Goal: Task Accomplishment & Management: Manage account settings

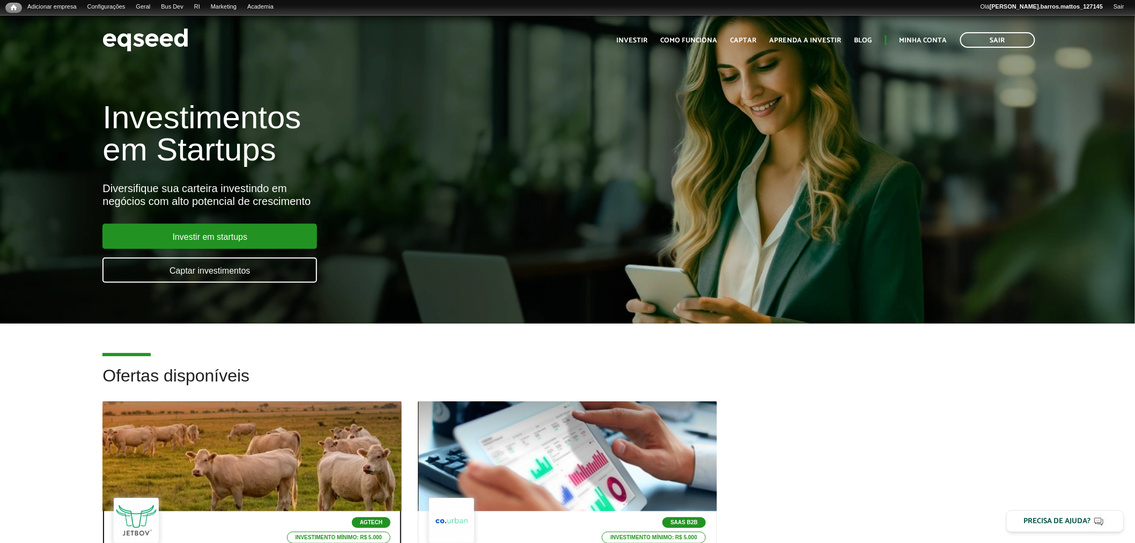
click at [240, 475] on div at bounding box center [251, 456] width 299 height 110
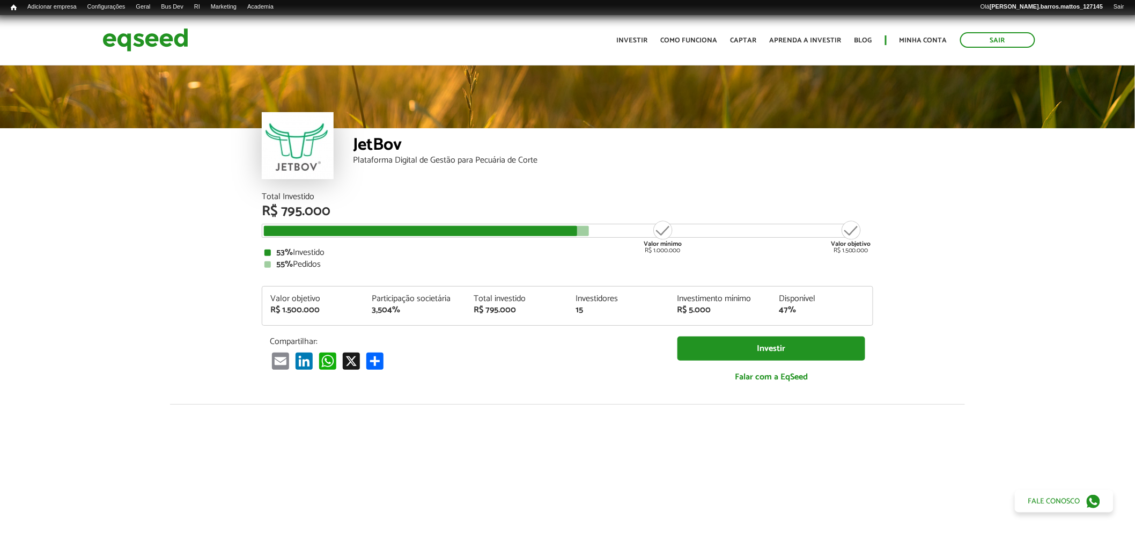
drag, startPoint x: 1143, startPoint y: 73, endPoint x: 1143, endPoint y: 13, distance: 60.1
click at [1134, 13] on html "Sair Toggle navigation Toggle navigation Início Investir Como funciona" at bounding box center [567, 267] width 1135 height 534
click at [158, 22] on link "Painel" at bounding box center [173, 18] width 86 height 11
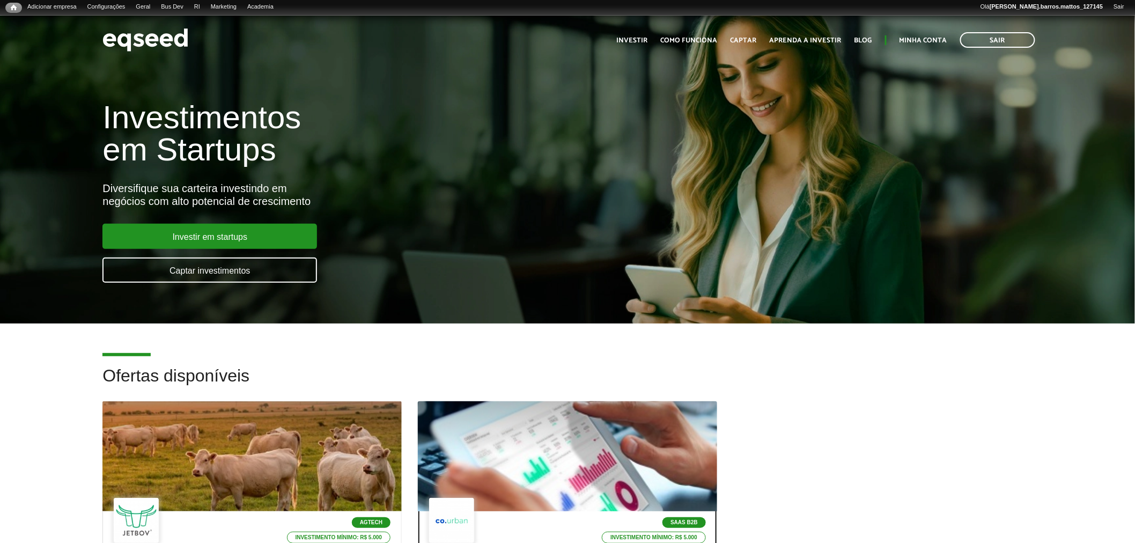
click at [476, 454] on div at bounding box center [567, 456] width 359 height 132
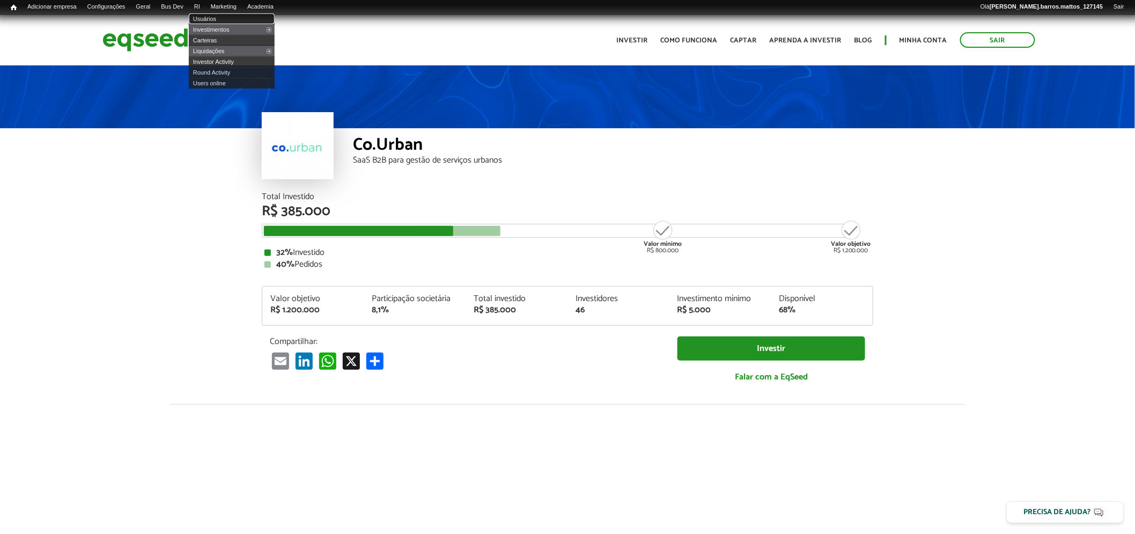
click at [213, 19] on link "Usuários" at bounding box center [232, 18] width 86 height 11
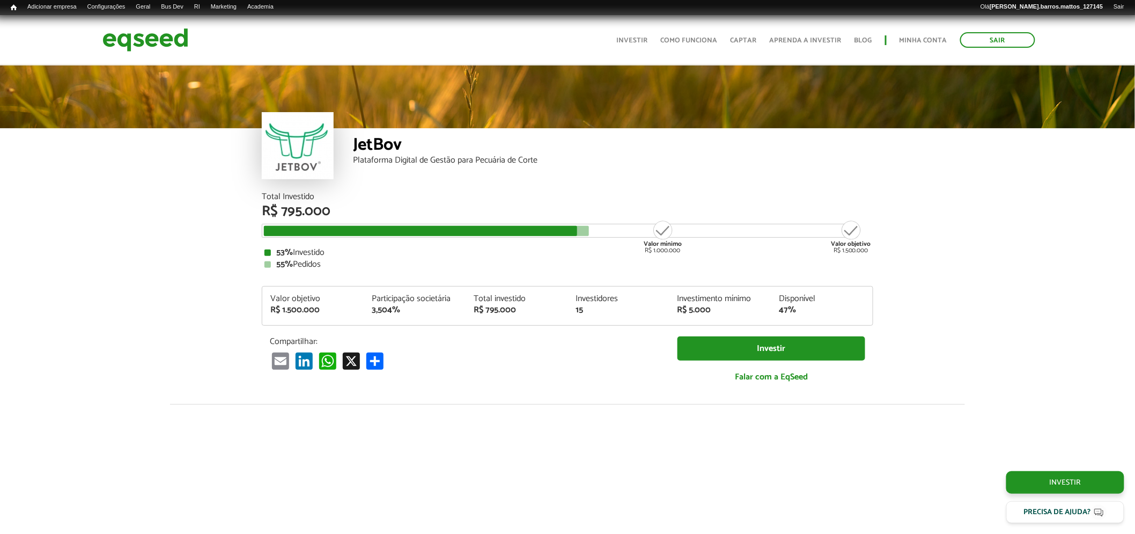
scroll to position [1264, 0]
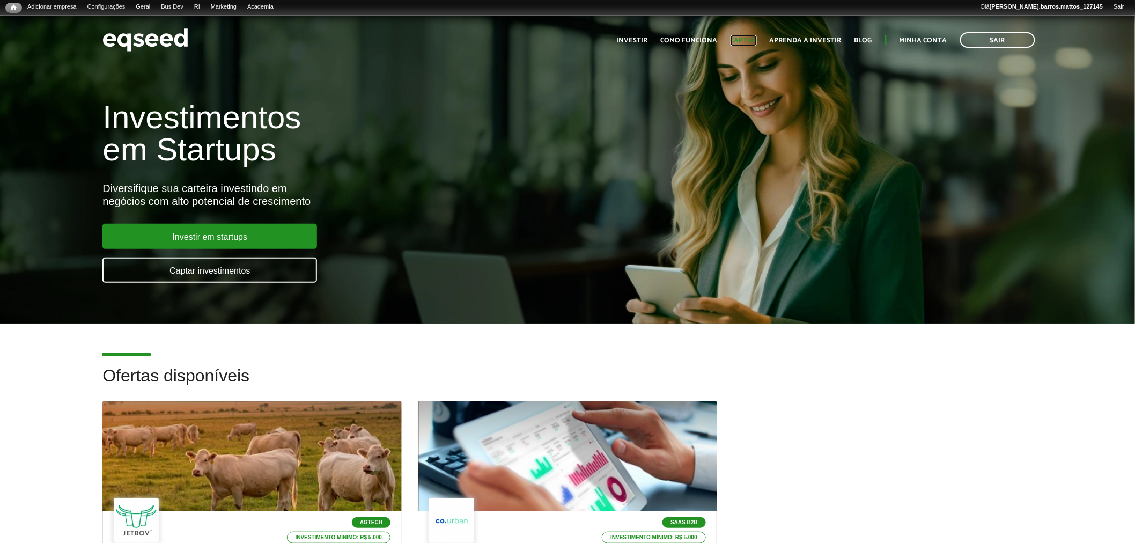
click at [737, 40] on link "Captar" at bounding box center [743, 40] width 26 height 7
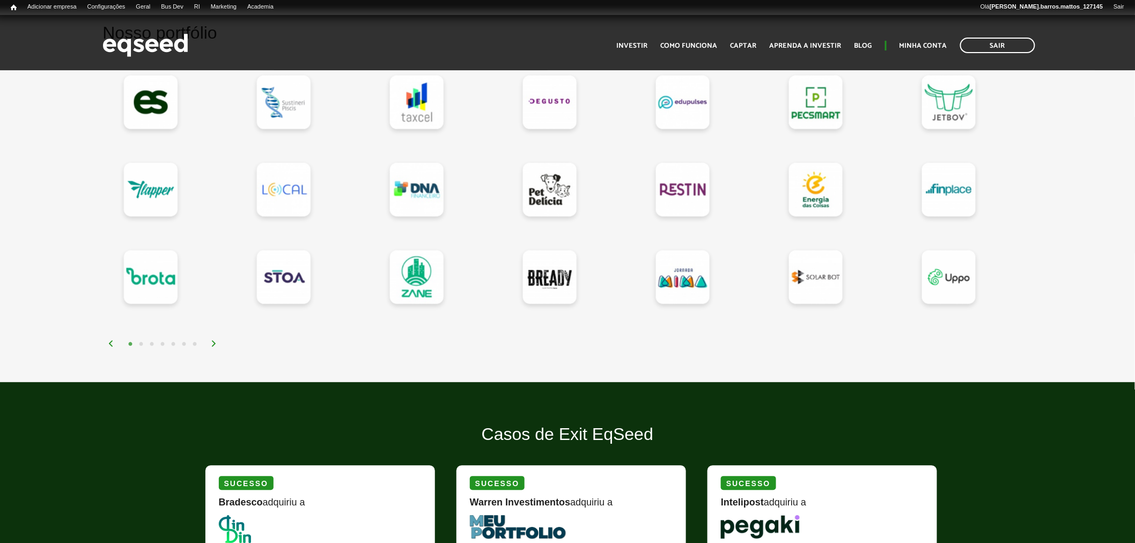
scroll to position [885, 0]
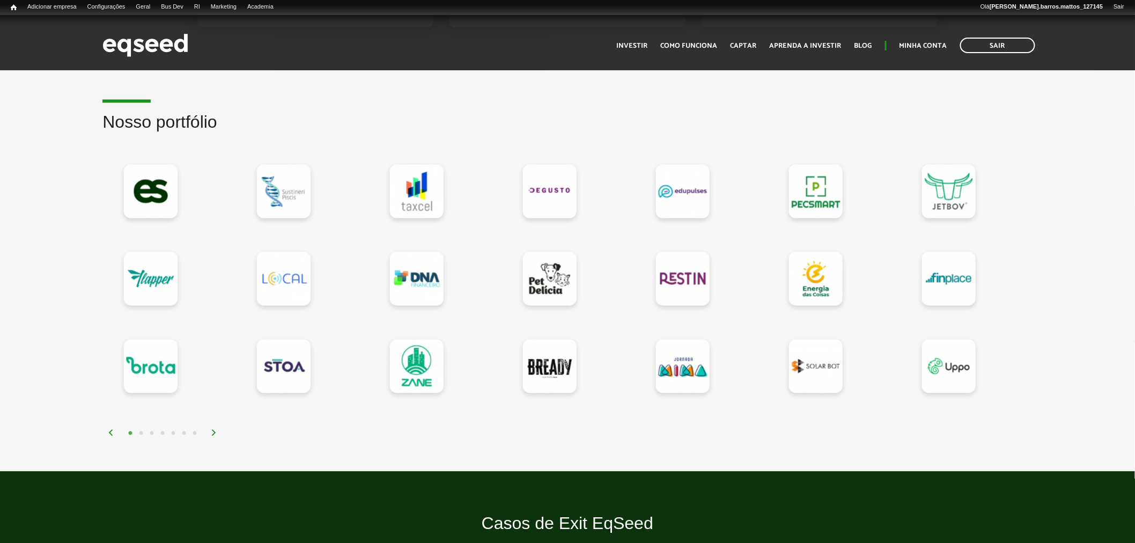
drag, startPoint x: 1143, startPoint y: 66, endPoint x: 1129, endPoint y: 215, distance: 149.7
click at [136, 430] on button "2" at bounding box center [141, 433] width 11 height 11
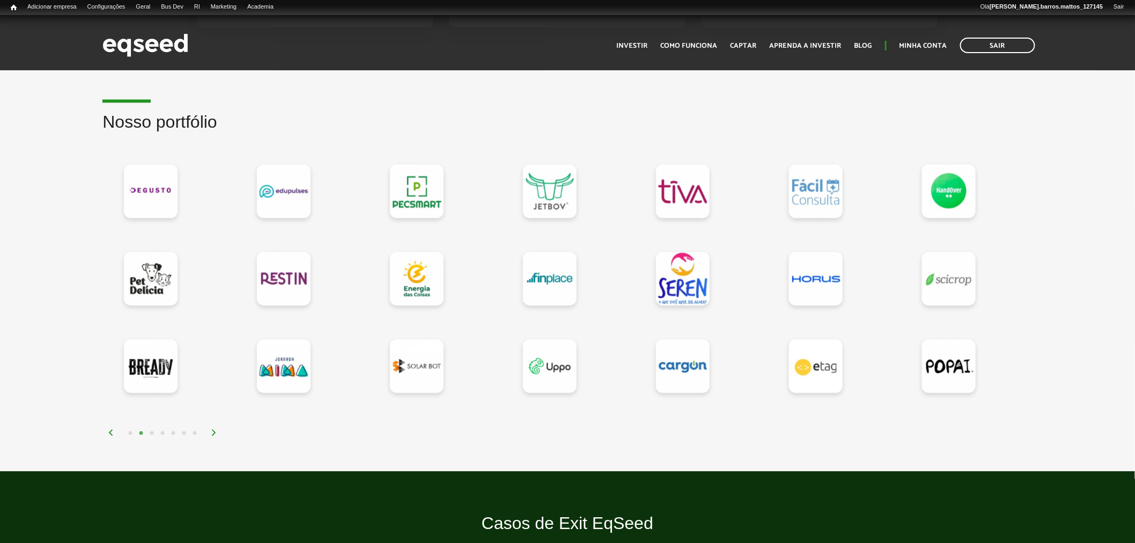
click at [147, 430] on button "3" at bounding box center [151, 433] width 11 height 11
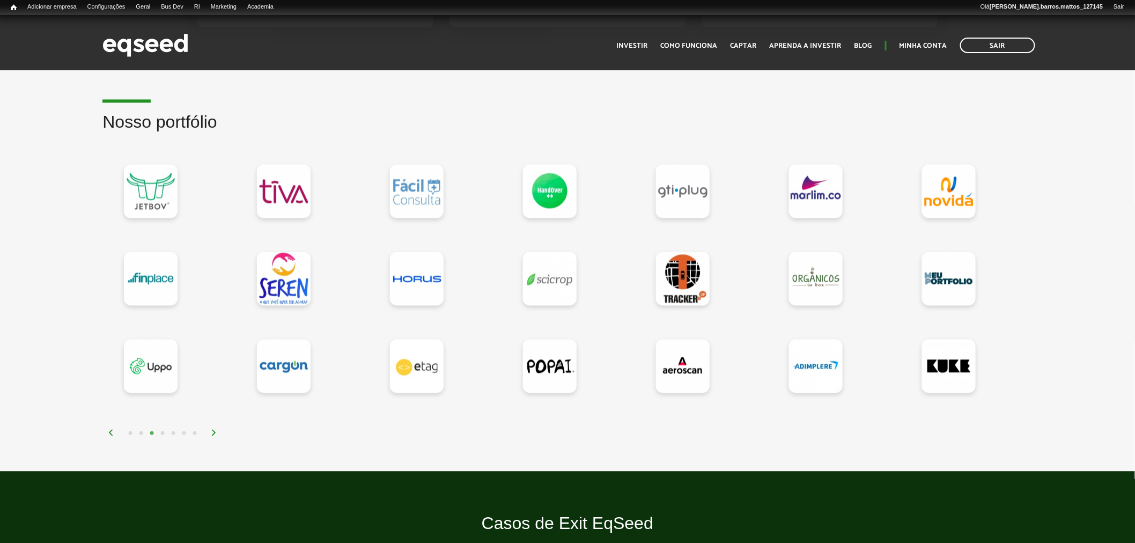
click at [160, 432] on button "4" at bounding box center [162, 433] width 11 height 11
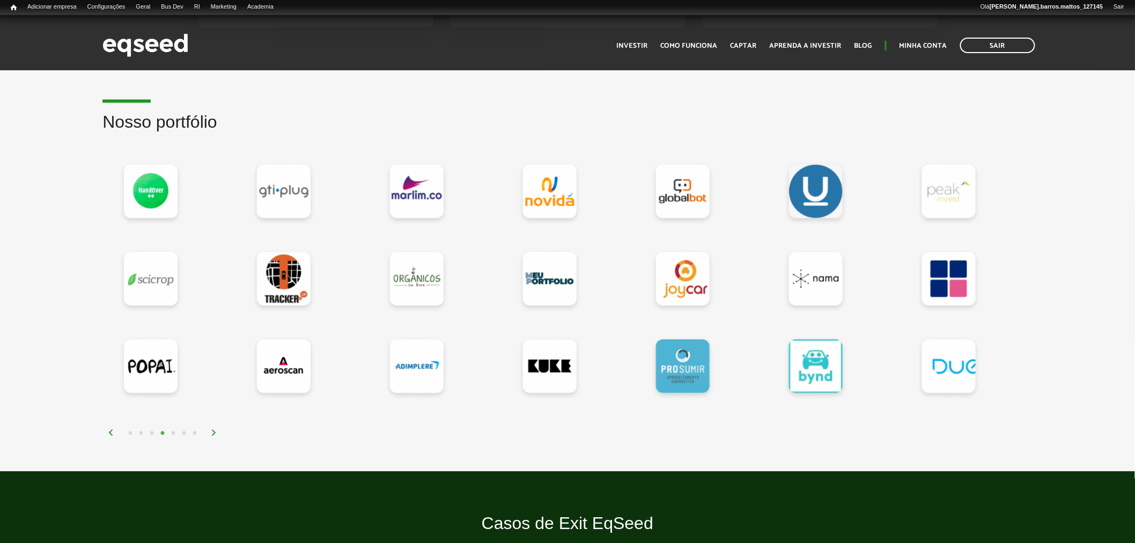
click at [147, 429] on button "3" at bounding box center [151, 433] width 11 height 11
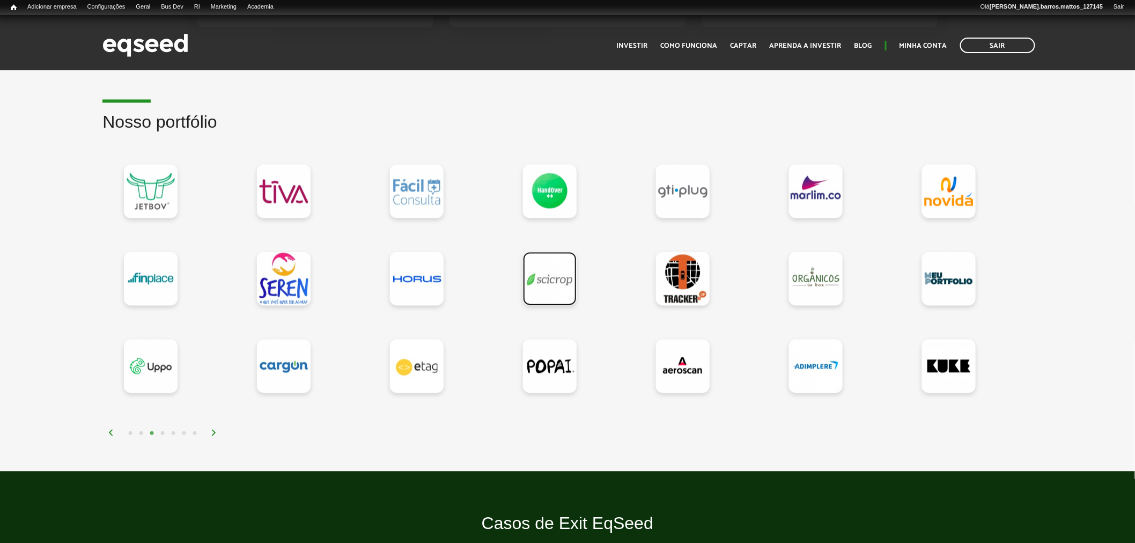
click at [546, 276] on link at bounding box center [550, 278] width 54 height 54
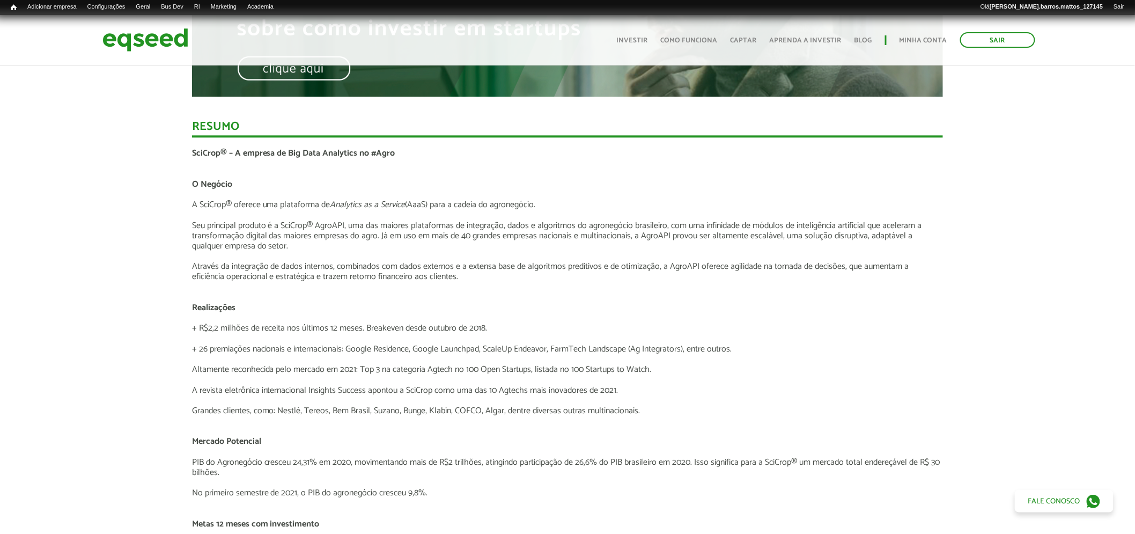
scroll to position [1015, 0]
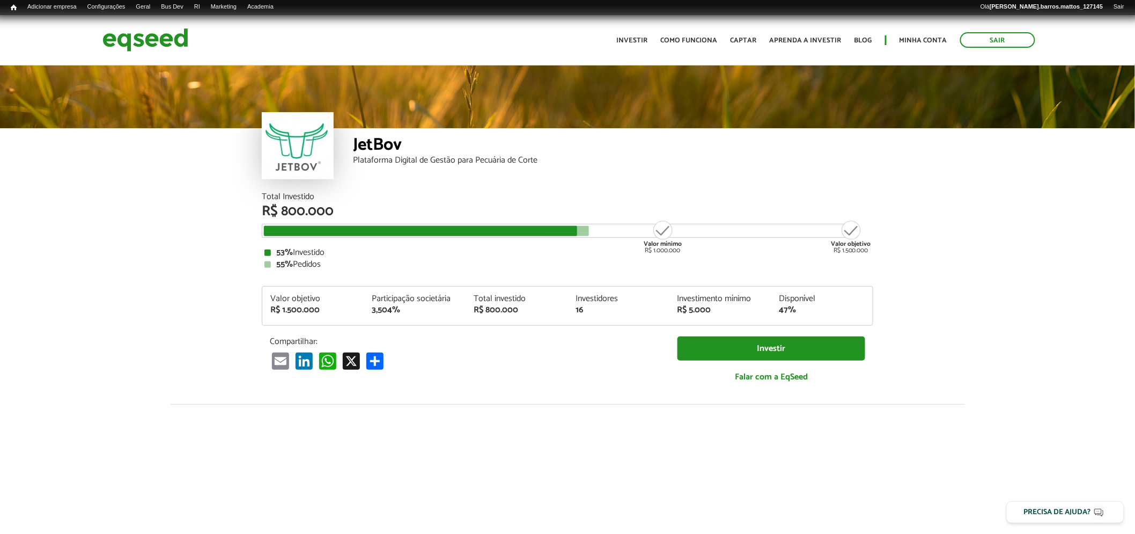
click at [1026, 312] on article "JetBov Plataforma Digital de Gestão para Pecuária de Corte Total Investido R$ 8…" at bounding box center [567, 417] width 1135 height 706
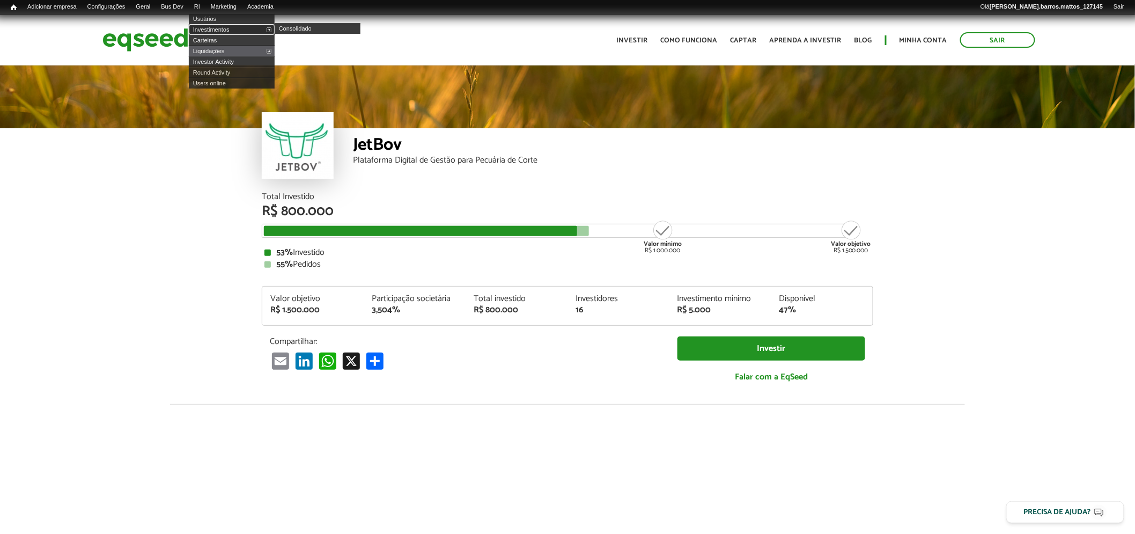
click at [214, 25] on link "Investimentos" at bounding box center [232, 29] width 86 height 11
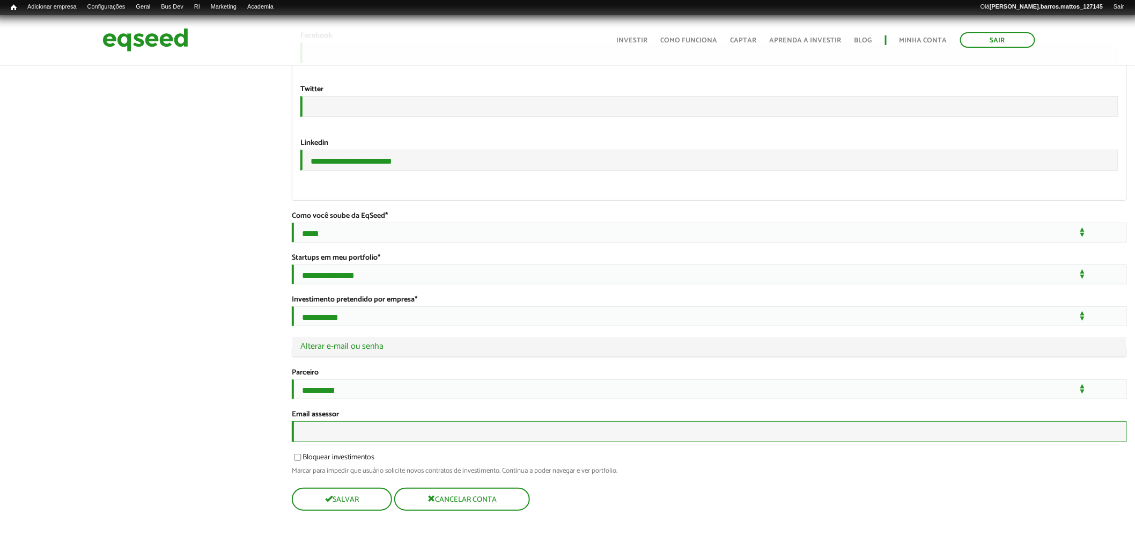
click at [336, 424] on input "Email assessor" at bounding box center [709, 431] width 835 height 21
type input "**********"
click at [424, 150] on div "**********" at bounding box center [709, 166] width 818 height 32
drag, startPoint x: 429, startPoint y: 131, endPoint x: 217, endPoint y: 127, distance: 211.9
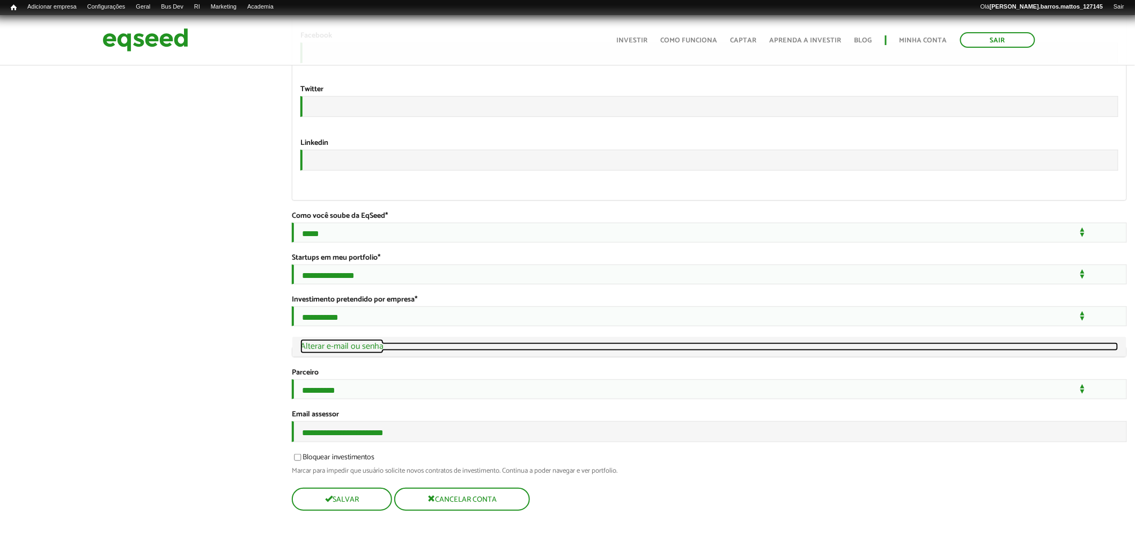
click at [339, 342] on link "Ocultar Alterar e-mail ou senha" at bounding box center [709, 346] width 818 height 9
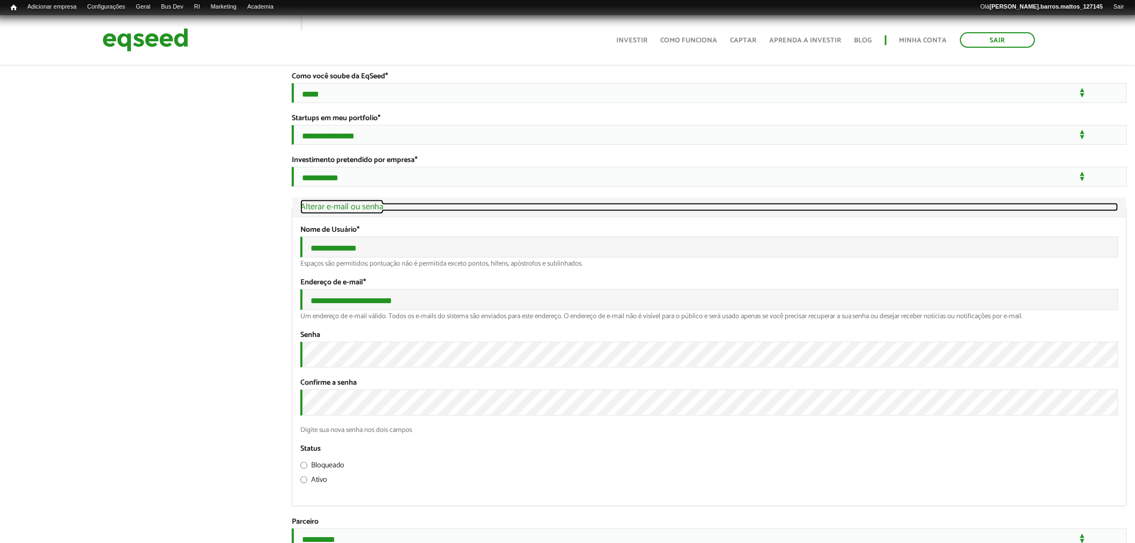
scroll to position [2051, 0]
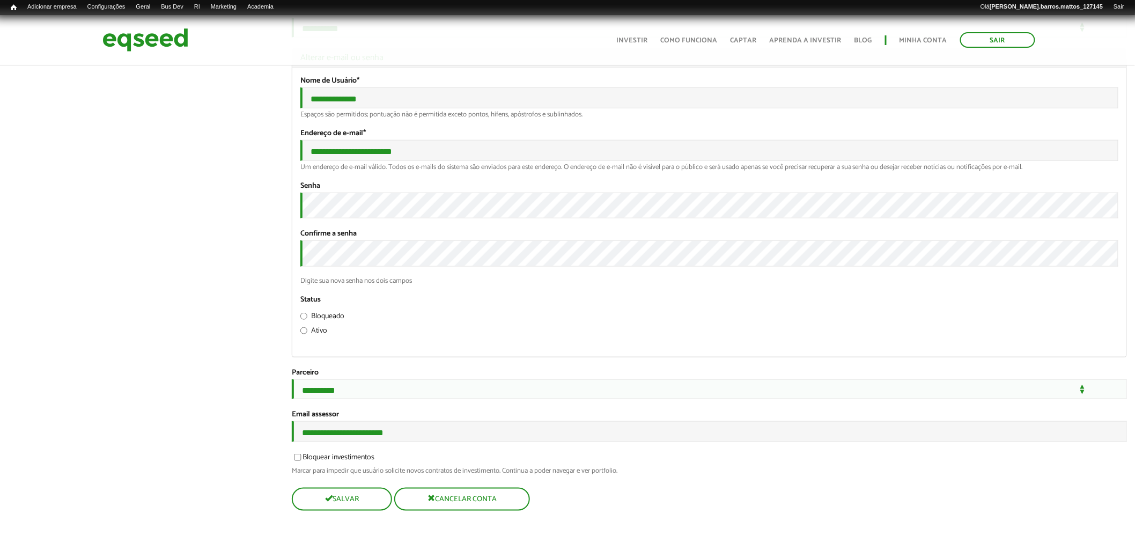
scroll to position [2217, 0]
click at [331, 506] on button "Salvar" at bounding box center [341, 499] width 98 height 21
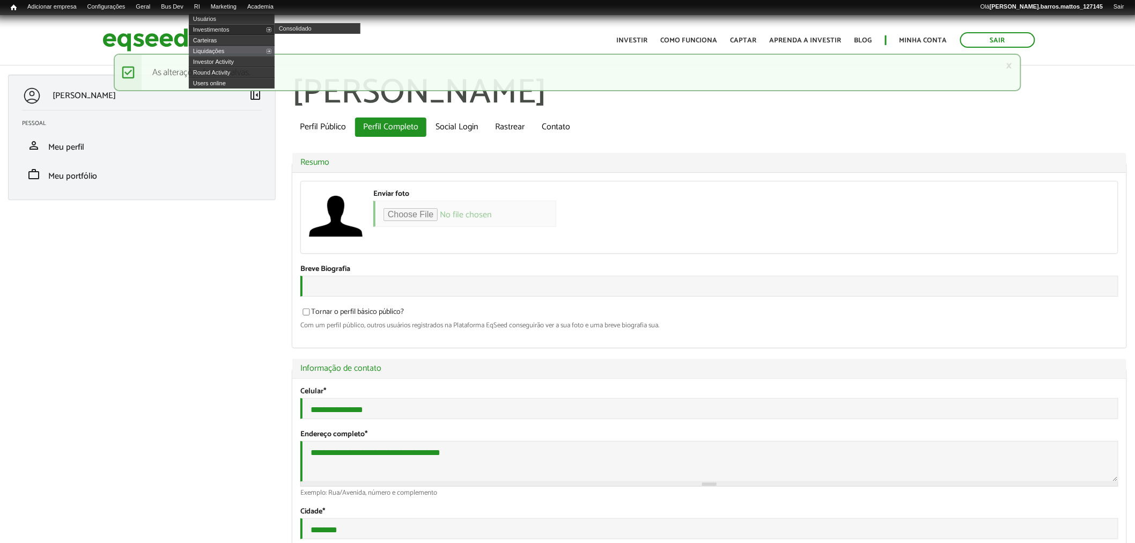
type input "**********"
click at [213, 27] on link "Investimentos" at bounding box center [232, 29] width 86 height 11
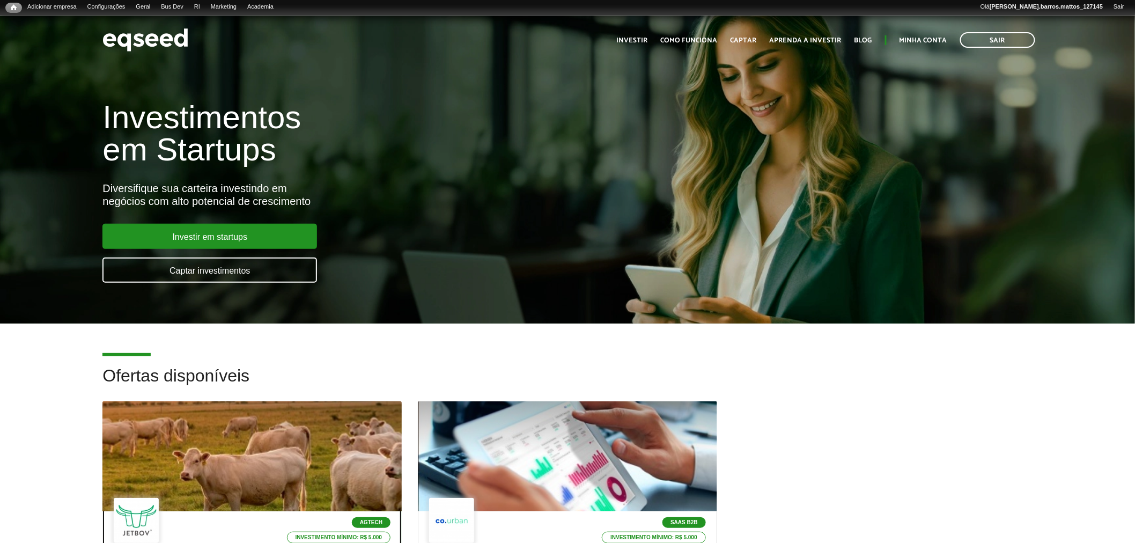
click at [301, 444] on div at bounding box center [252, 456] width 359 height 132
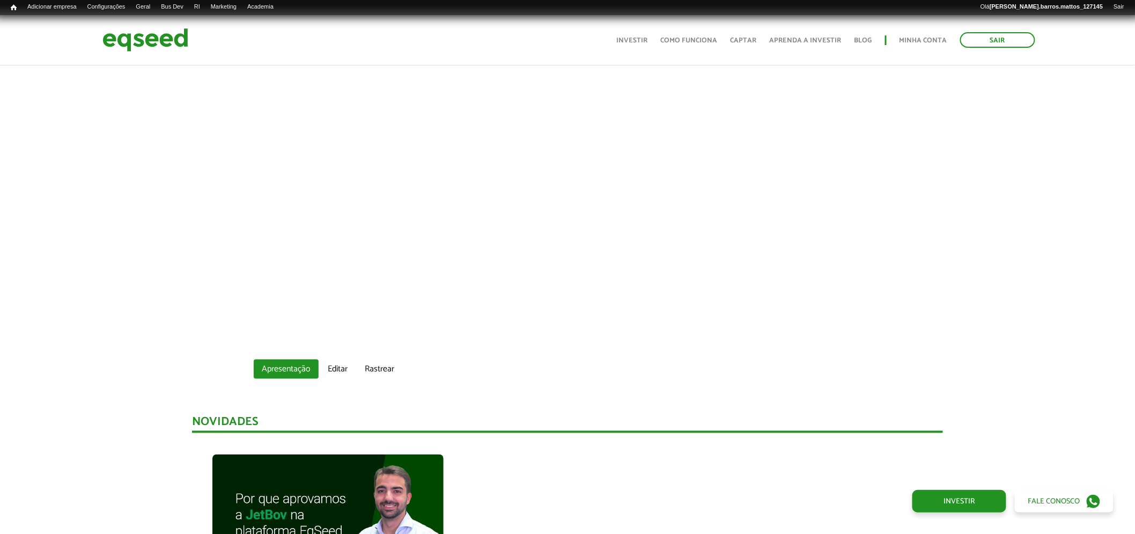
scroll to position [97, 0]
